Goal: Transaction & Acquisition: Subscribe to service/newsletter

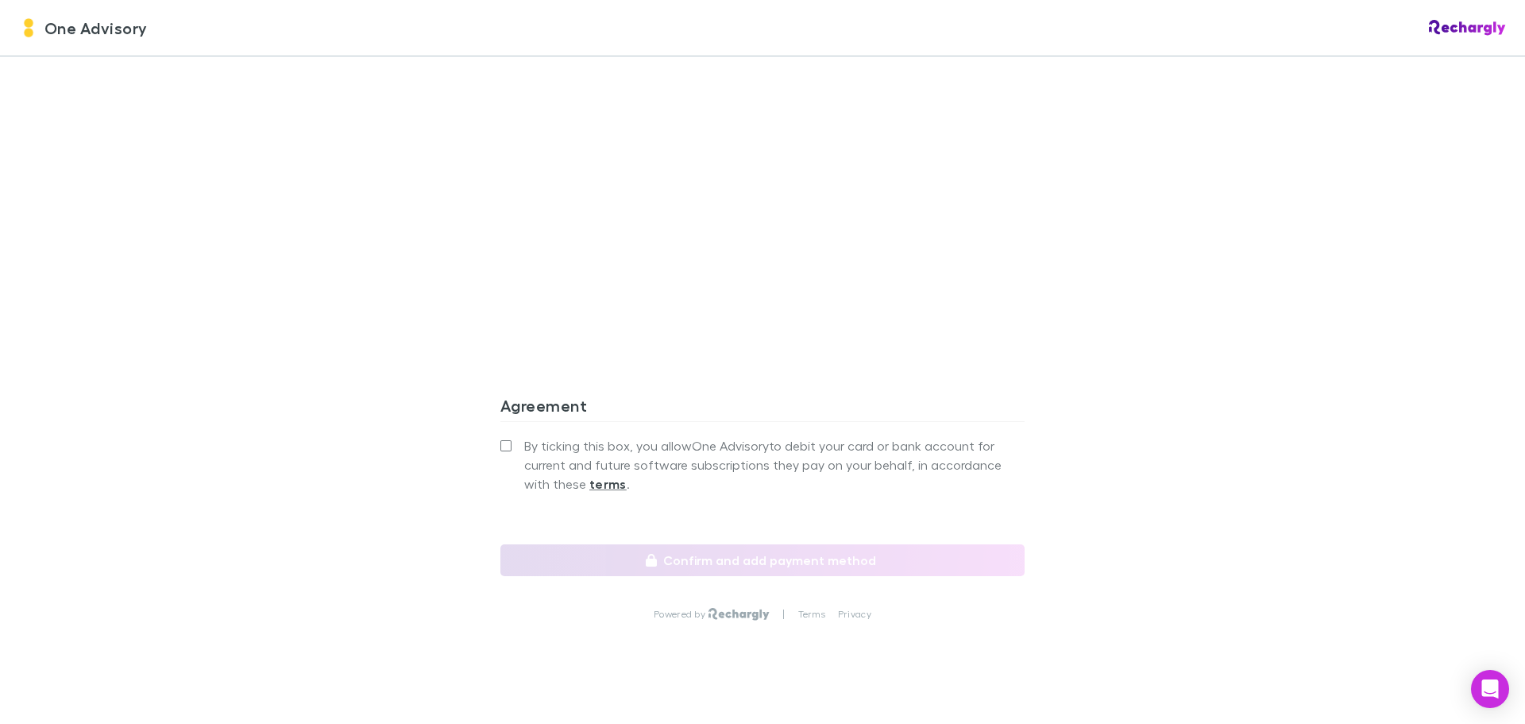
scroll to position [1552, 0]
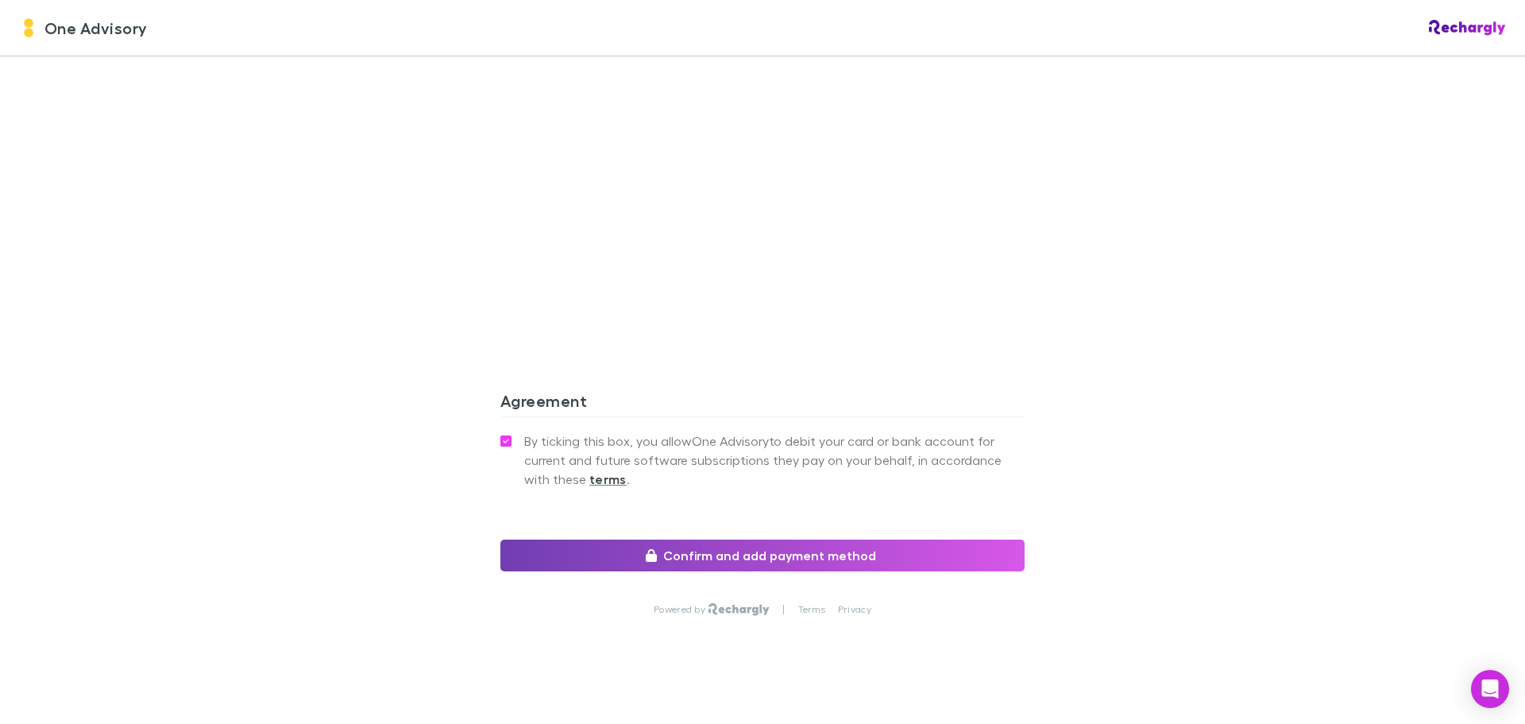
click at [759, 539] on button "Confirm and add payment method" at bounding box center [763, 555] width 524 height 32
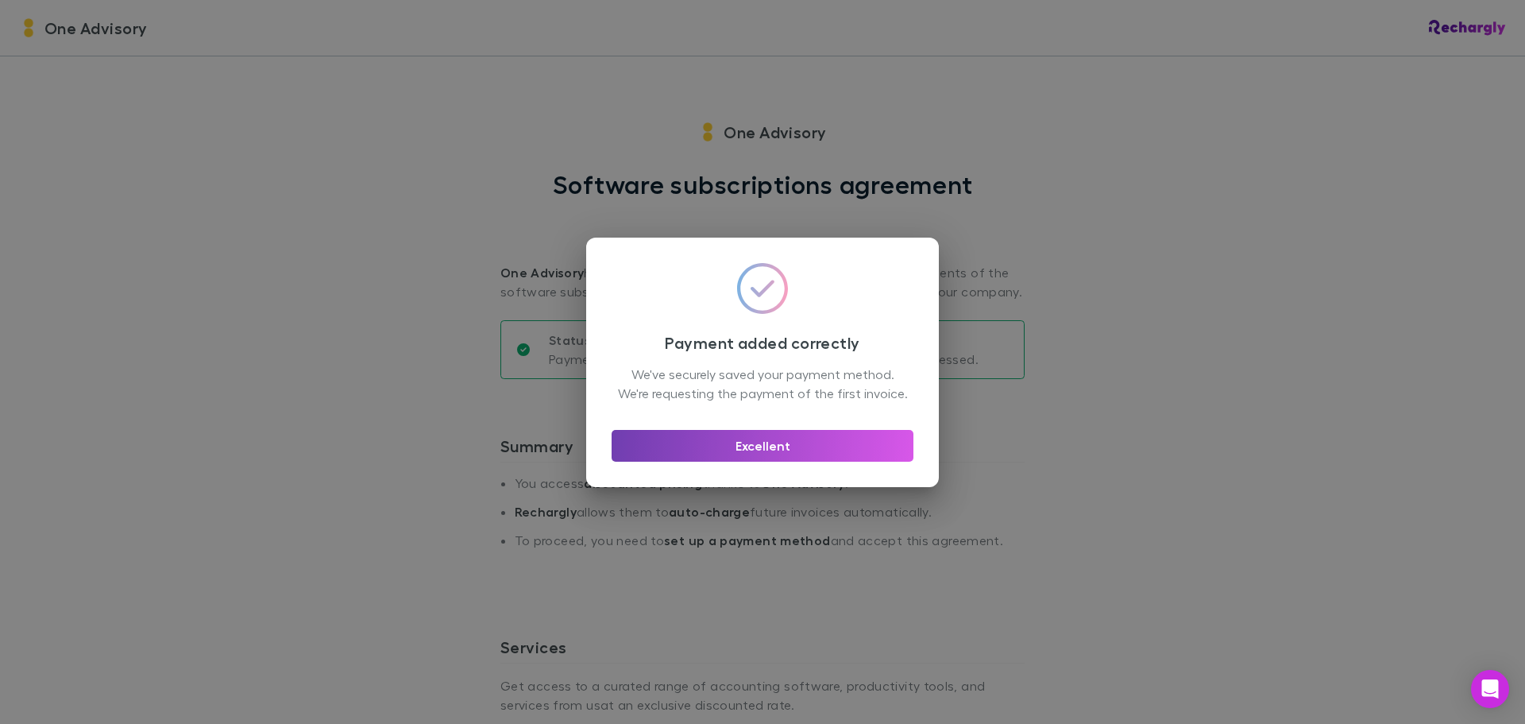
drag, startPoint x: 766, startPoint y: 454, endPoint x: 756, endPoint y: 448, distance: 11.0
click at [766, 454] on button "Excellent" at bounding box center [763, 446] width 302 height 32
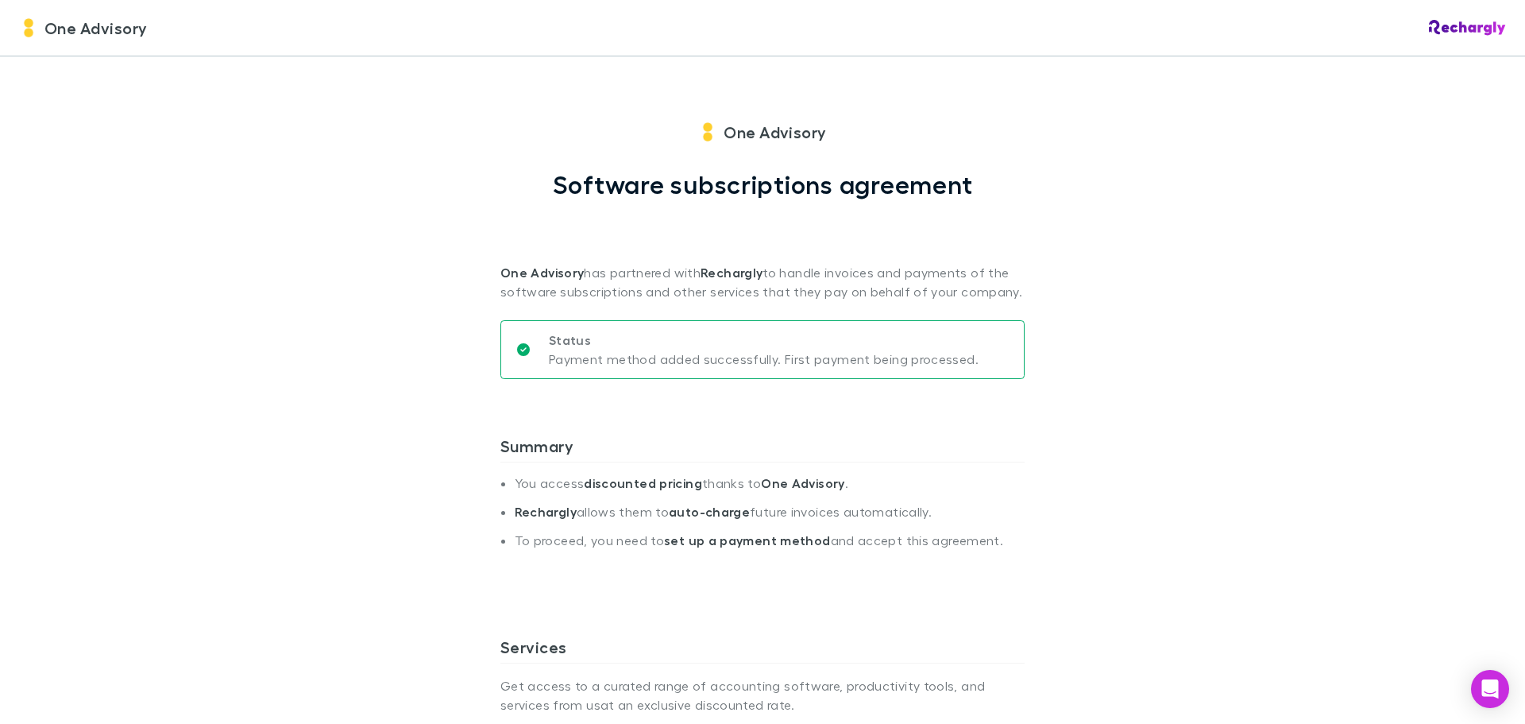
click at [300, 378] on div "One Advisory One Advisory Software subscriptions agreement One Advisory has par…" at bounding box center [762, 362] width 1525 height 724
